Goal: Task Accomplishment & Management: Use online tool/utility

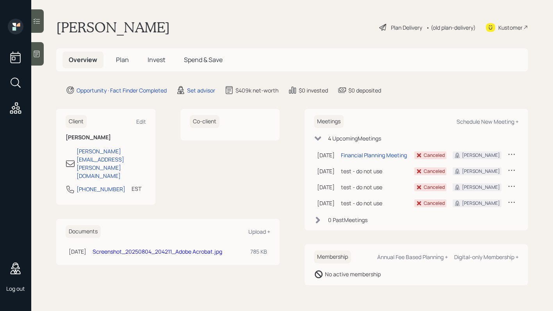
click at [412, 30] on div "Plan Delivery" at bounding box center [406, 27] width 31 height 8
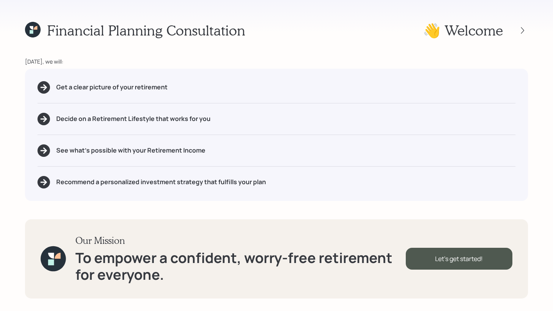
click at [423, 26] on h1 "👋 Welcome" at bounding box center [463, 30] width 80 height 17
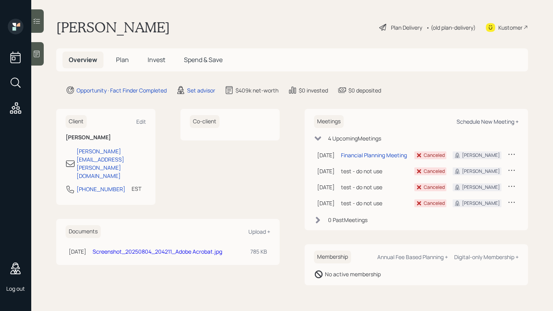
click at [470, 122] on div "Schedule New Meeting +" at bounding box center [487, 121] width 62 height 7
select select "round-[PERSON_NAME]"
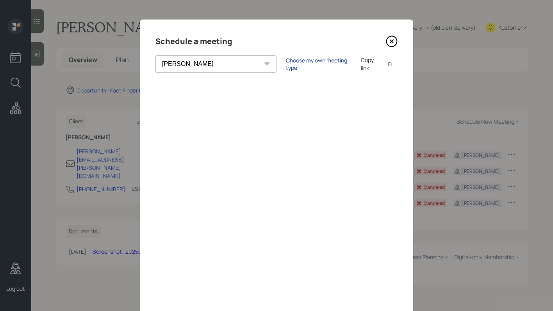
click at [286, 65] on div "Choose my own meeting type" at bounding box center [319, 64] width 66 height 15
